Goal: Transaction & Acquisition: Purchase product/service

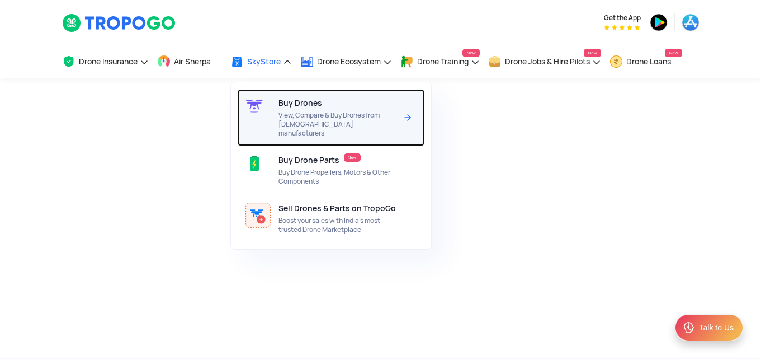
click at [300, 120] on span "View, Compare & Buy Drones from [DEMOGRAPHIC_DATA] manufacturers" at bounding box center [338, 124] width 118 height 27
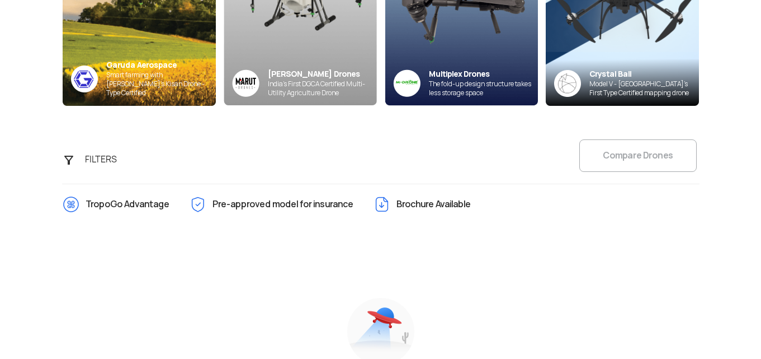
scroll to position [222, 0]
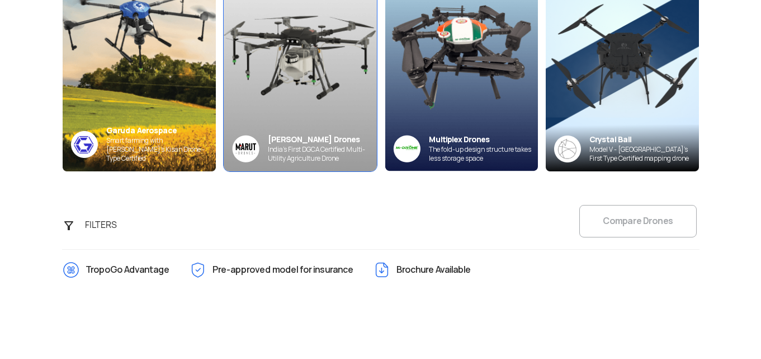
click at [320, 92] on img at bounding box center [300, 60] width 168 height 241
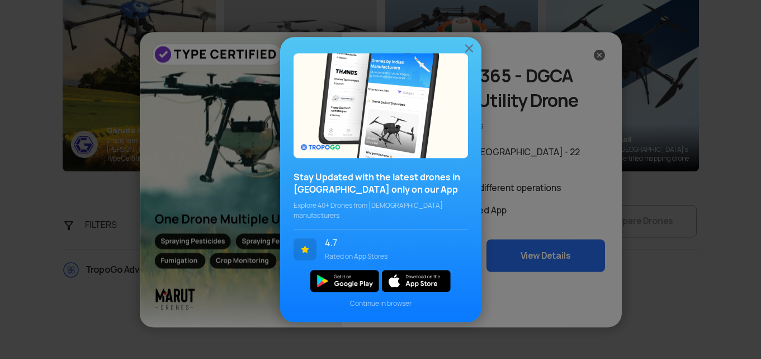
click at [469, 54] on img at bounding box center [469, 47] width 13 height 13
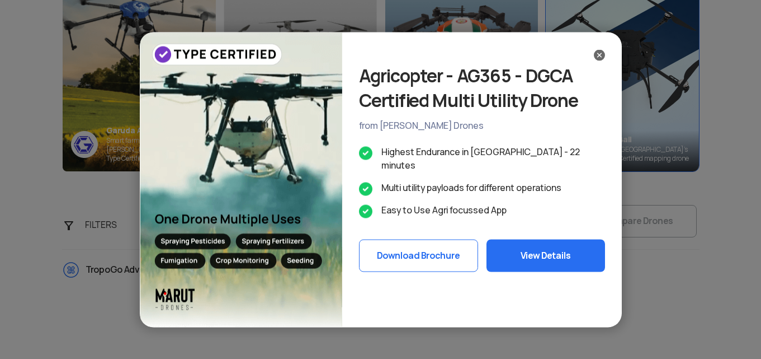
click at [598, 54] on img at bounding box center [599, 54] width 11 height 11
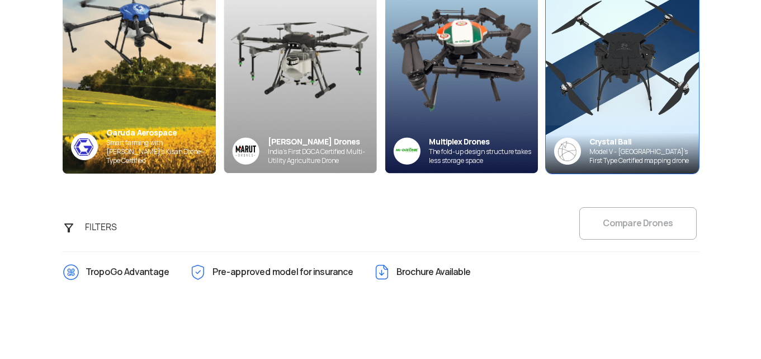
scroll to position [54, 0]
